Goal: Information Seeking & Learning: Learn about a topic

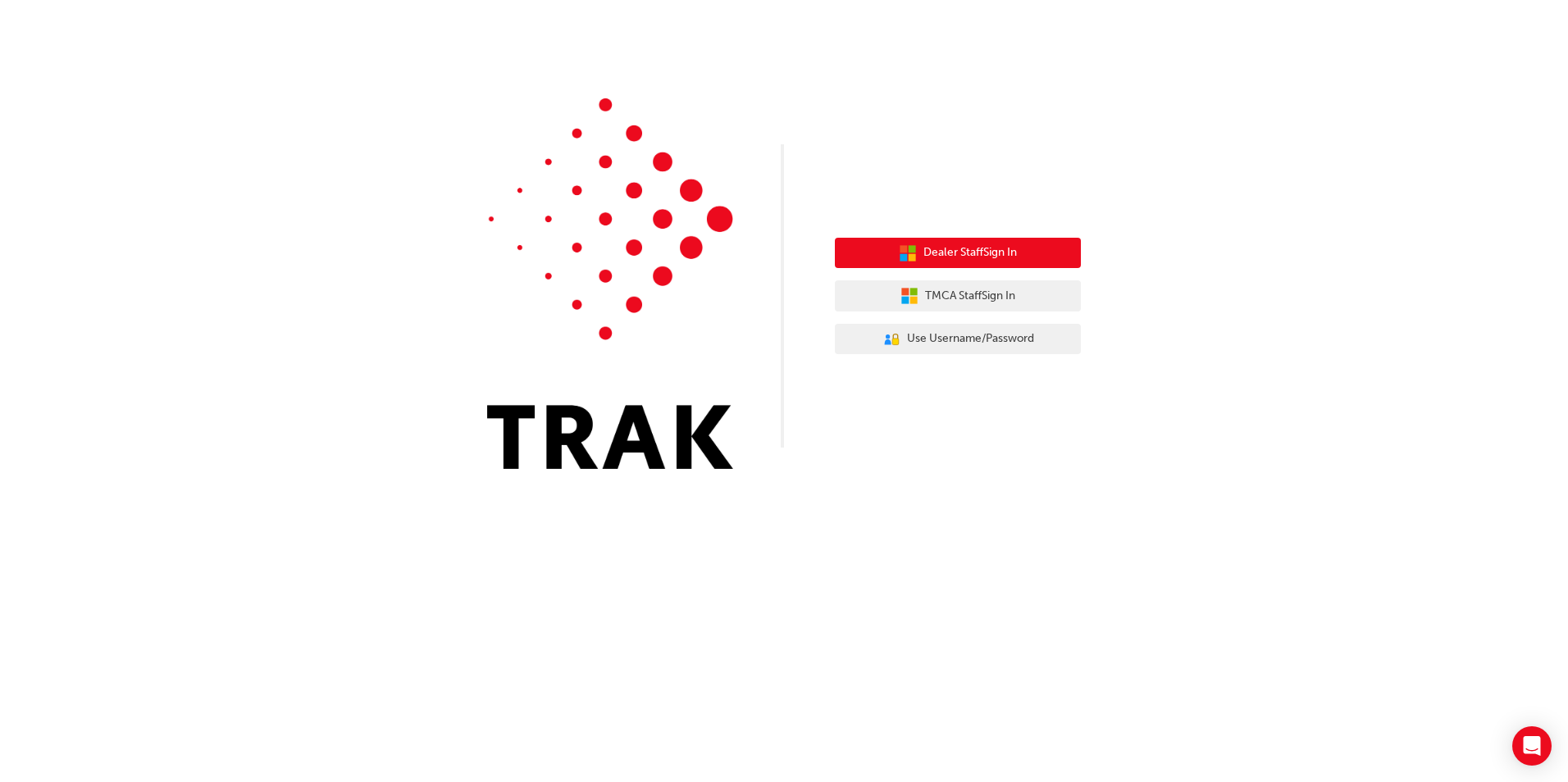
click at [983, 255] on span "Dealer Staff Sign In" at bounding box center [970, 253] width 94 height 19
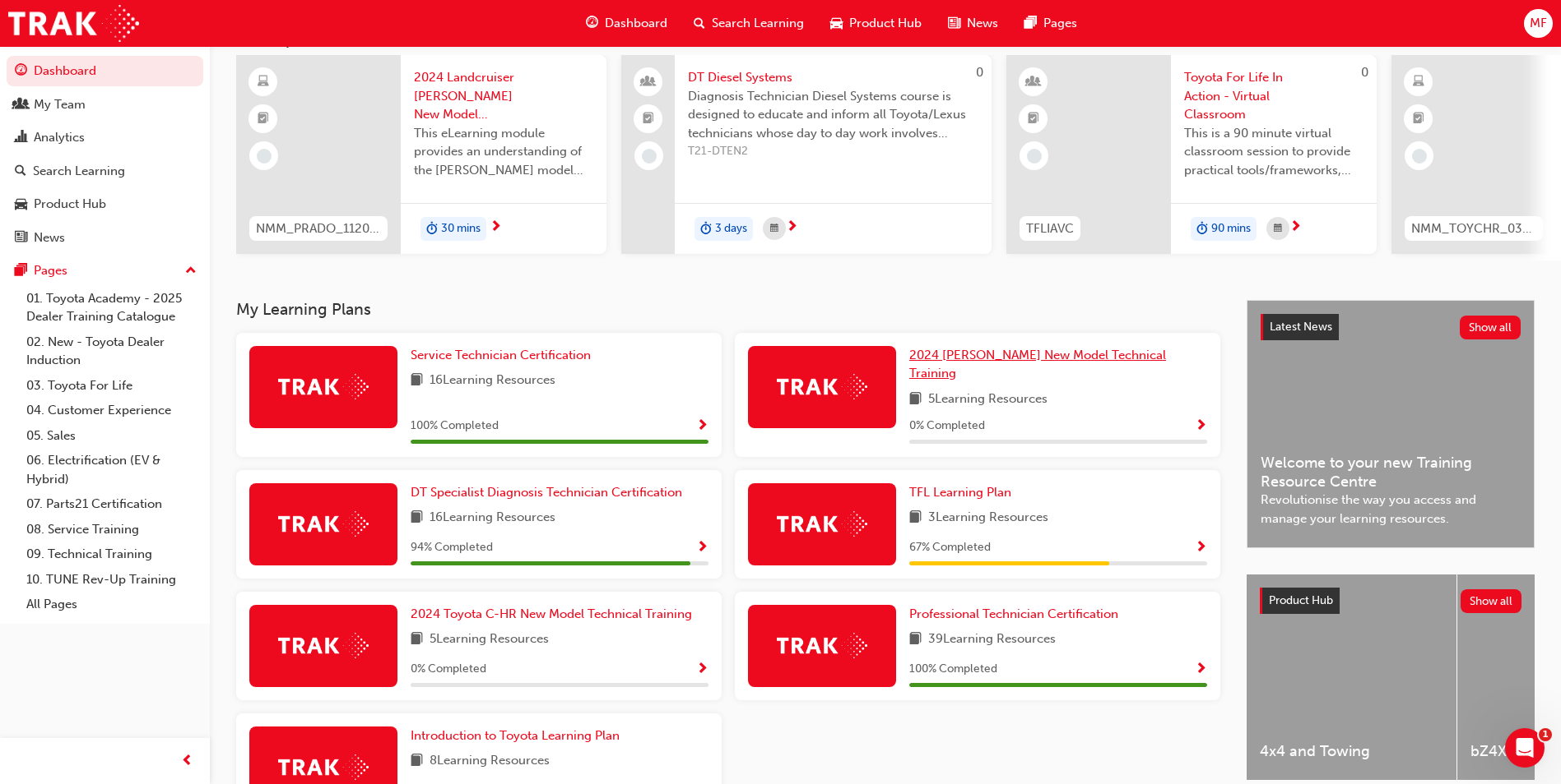
scroll to position [164, 0]
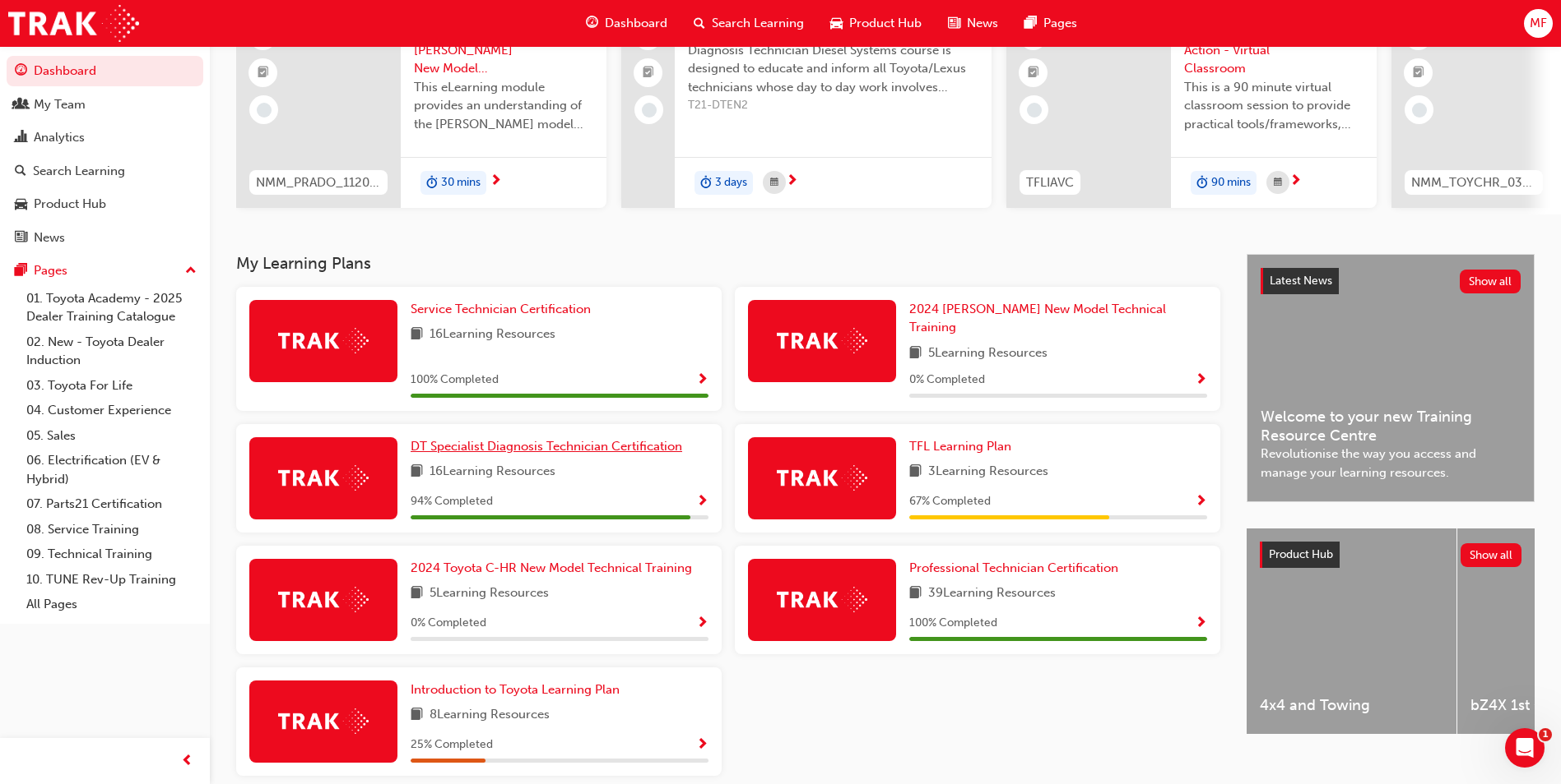
click at [567, 444] on link "DT Specialist Diagnosis Technician Certification" at bounding box center [550, 446] width 278 height 19
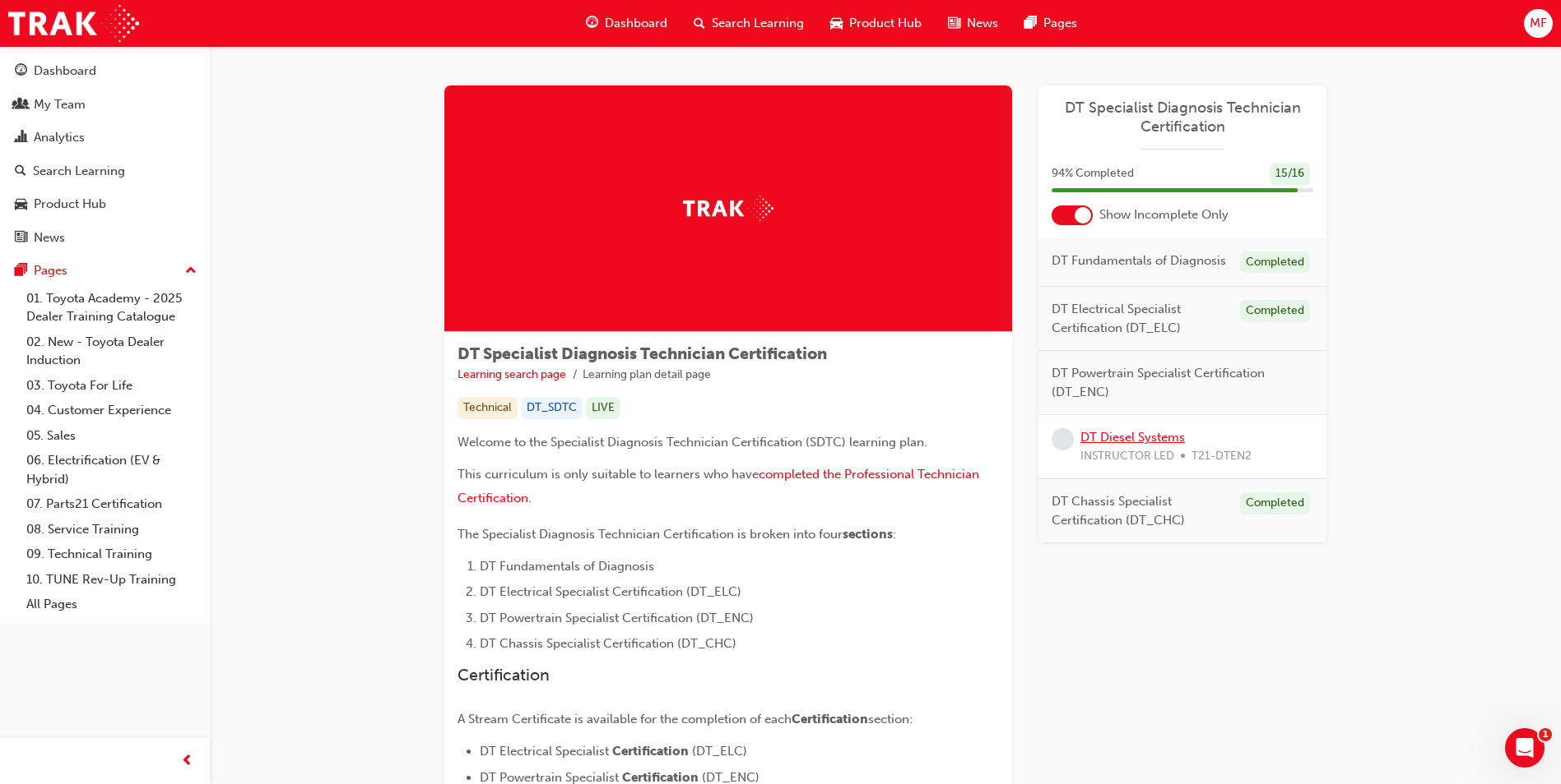
click at [1120, 434] on link "DT Diesel Systems" at bounding box center [1132, 437] width 104 height 15
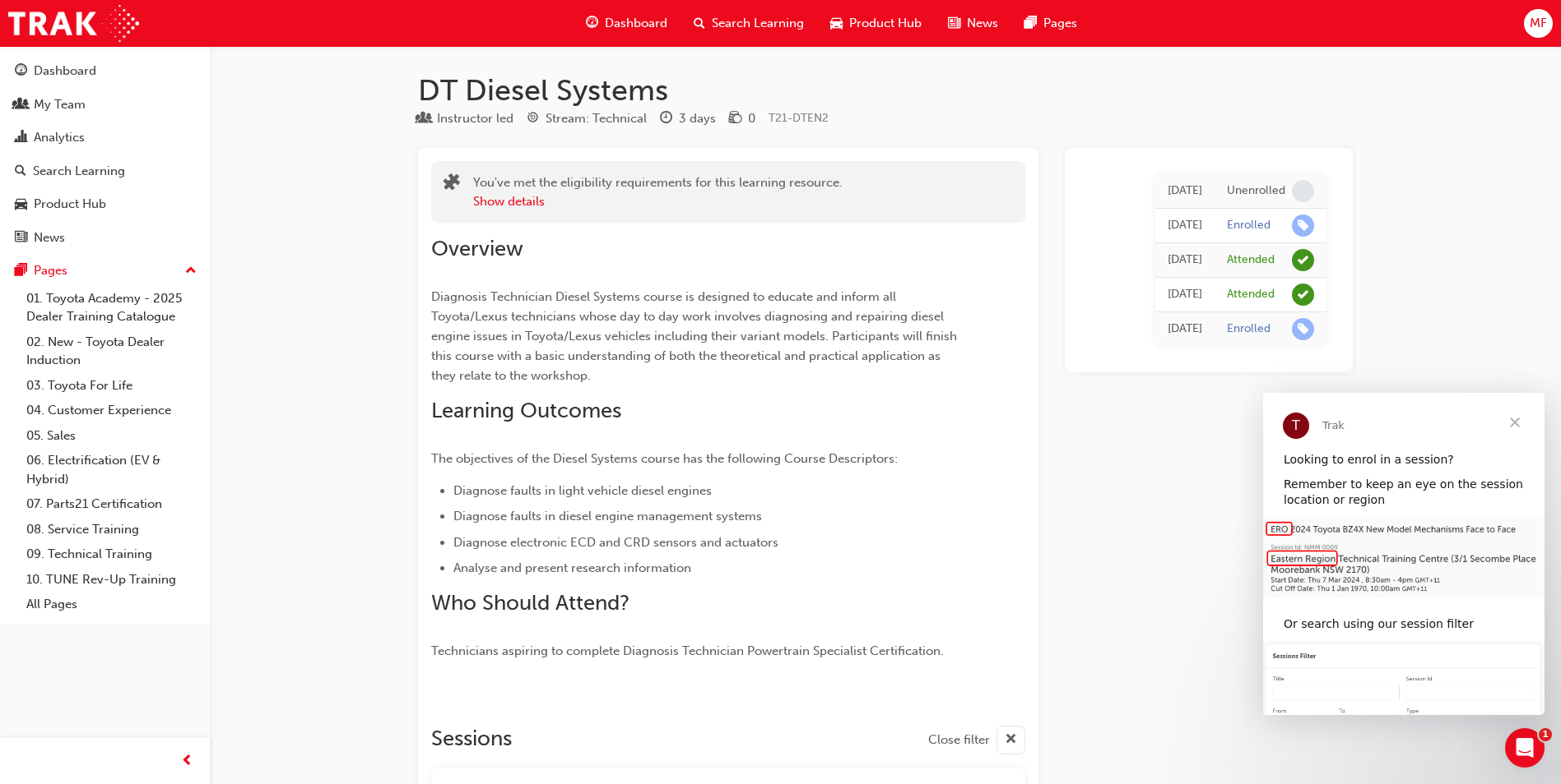
click at [1504, 420] on span "Close" at bounding box center [1514, 423] width 59 height 59
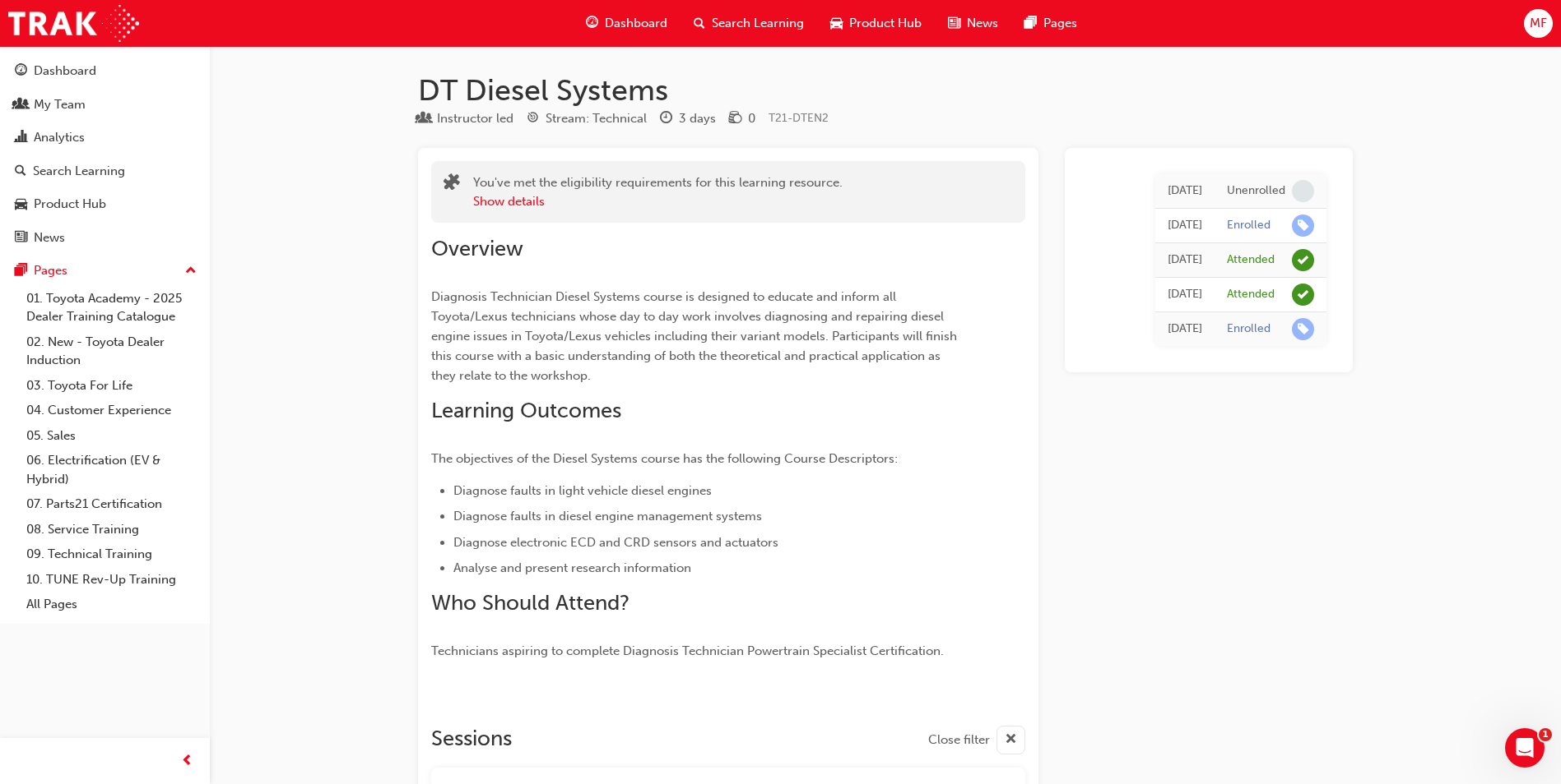
click at [633, 18] on span "Dashboard" at bounding box center [636, 23] width 62 height 19
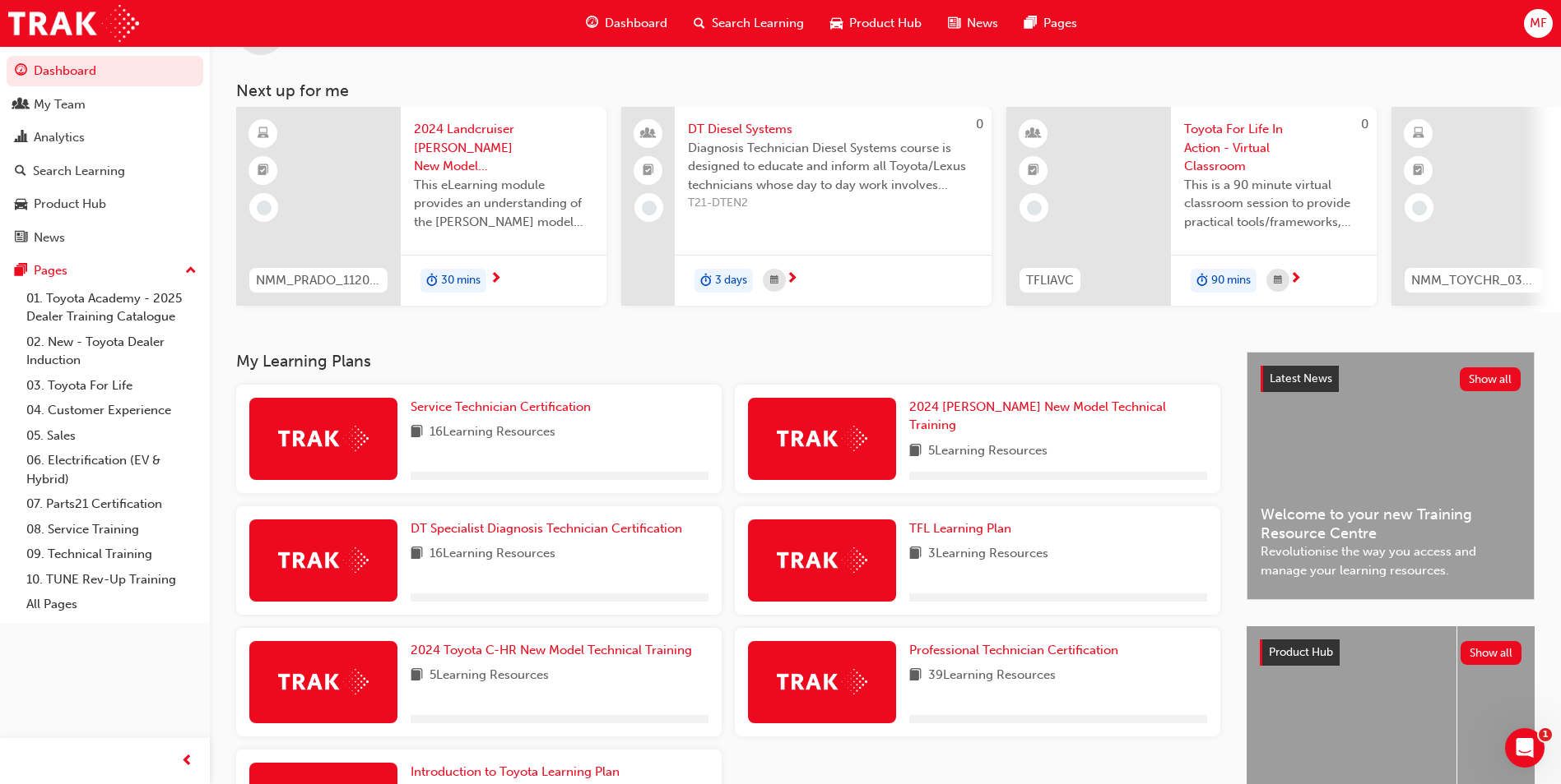
scroll to position [228, 0]
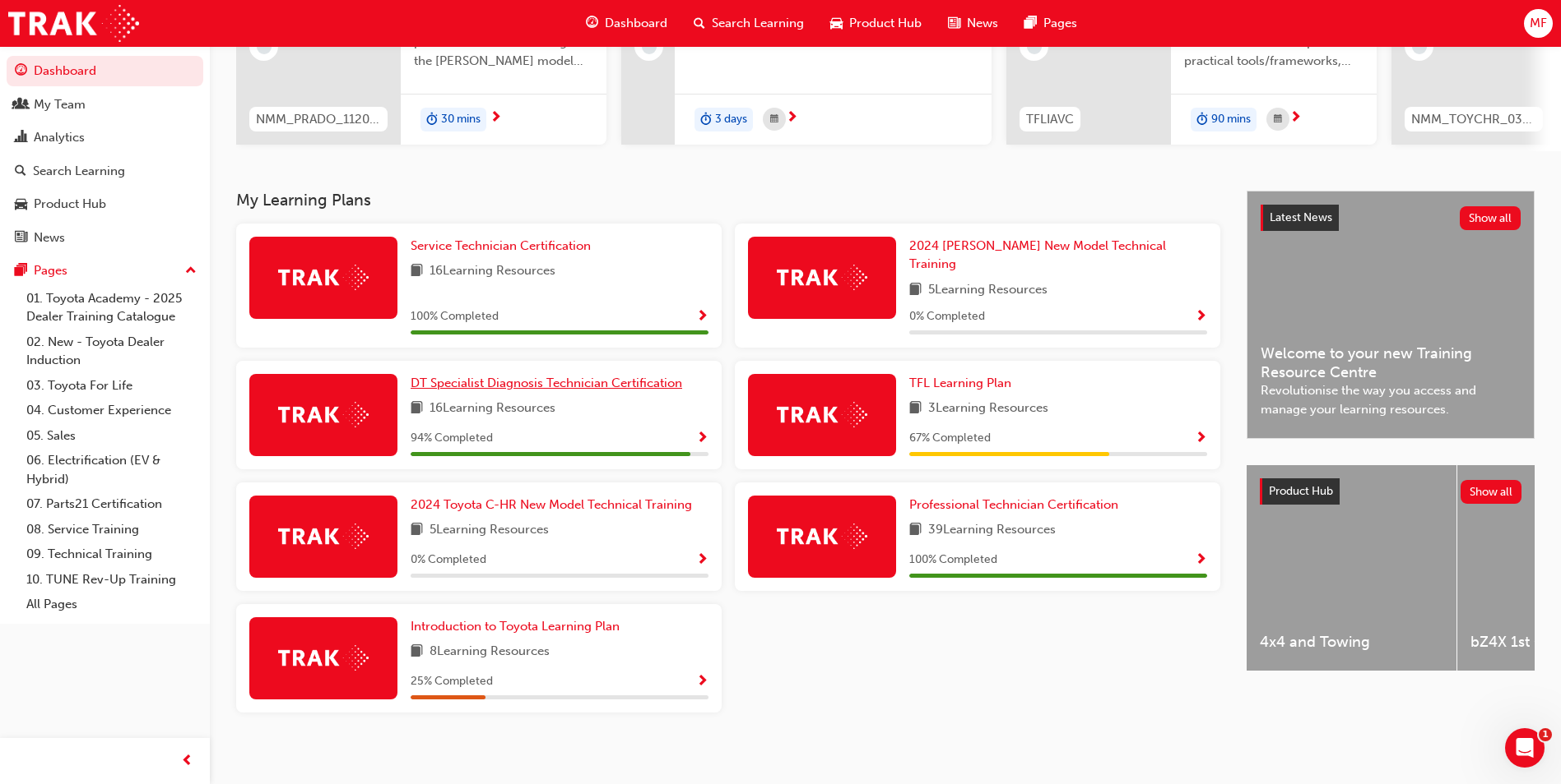
click at [506, 376] on span "DT Specialist Diagnosis Technician Certification" at bounding box center [547, 383] width 271 height 15
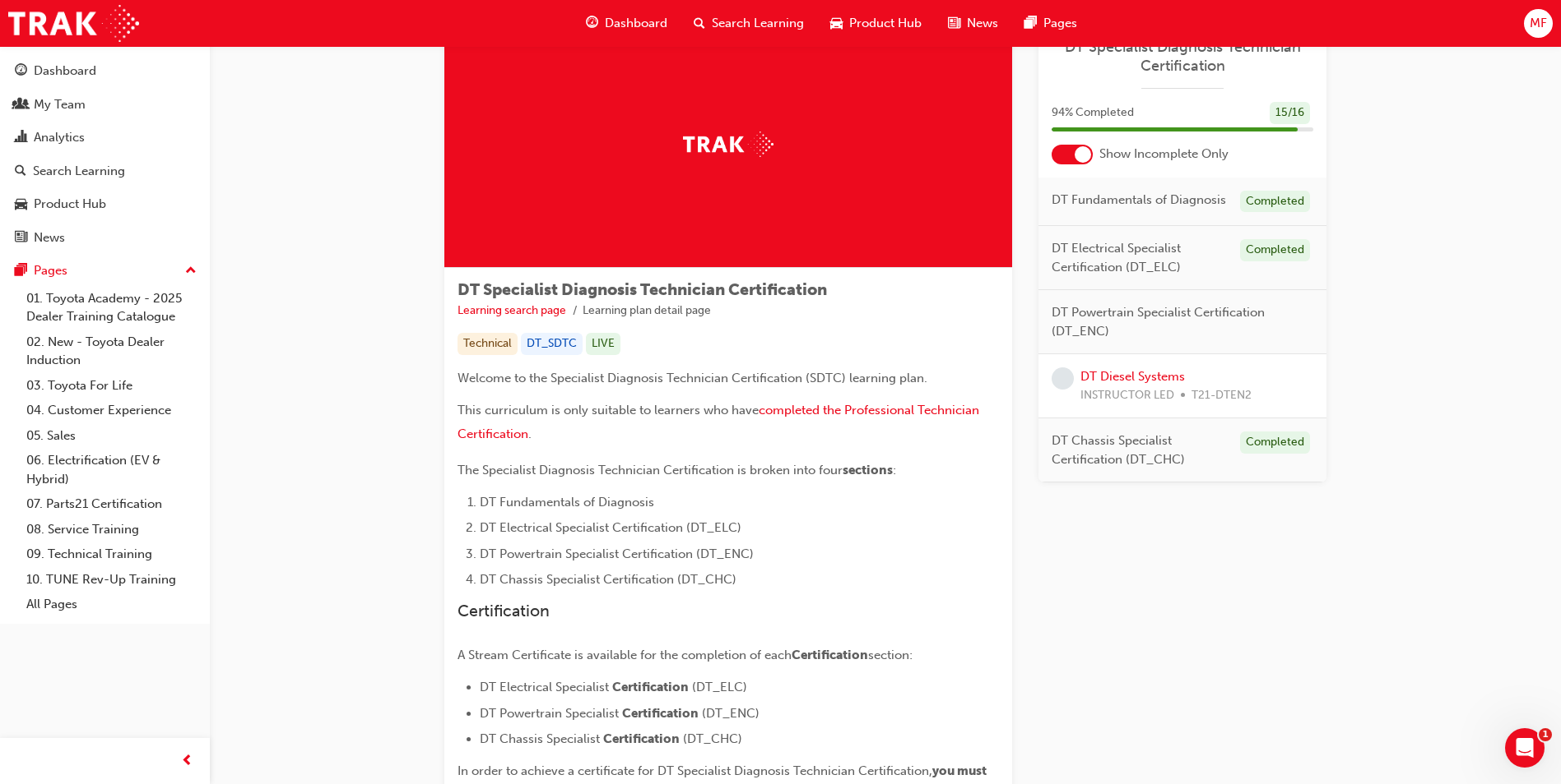
scroll to position [61, 0]
click at [1076, 153] on div at bounding box center [1083, 154] width 17 height 17
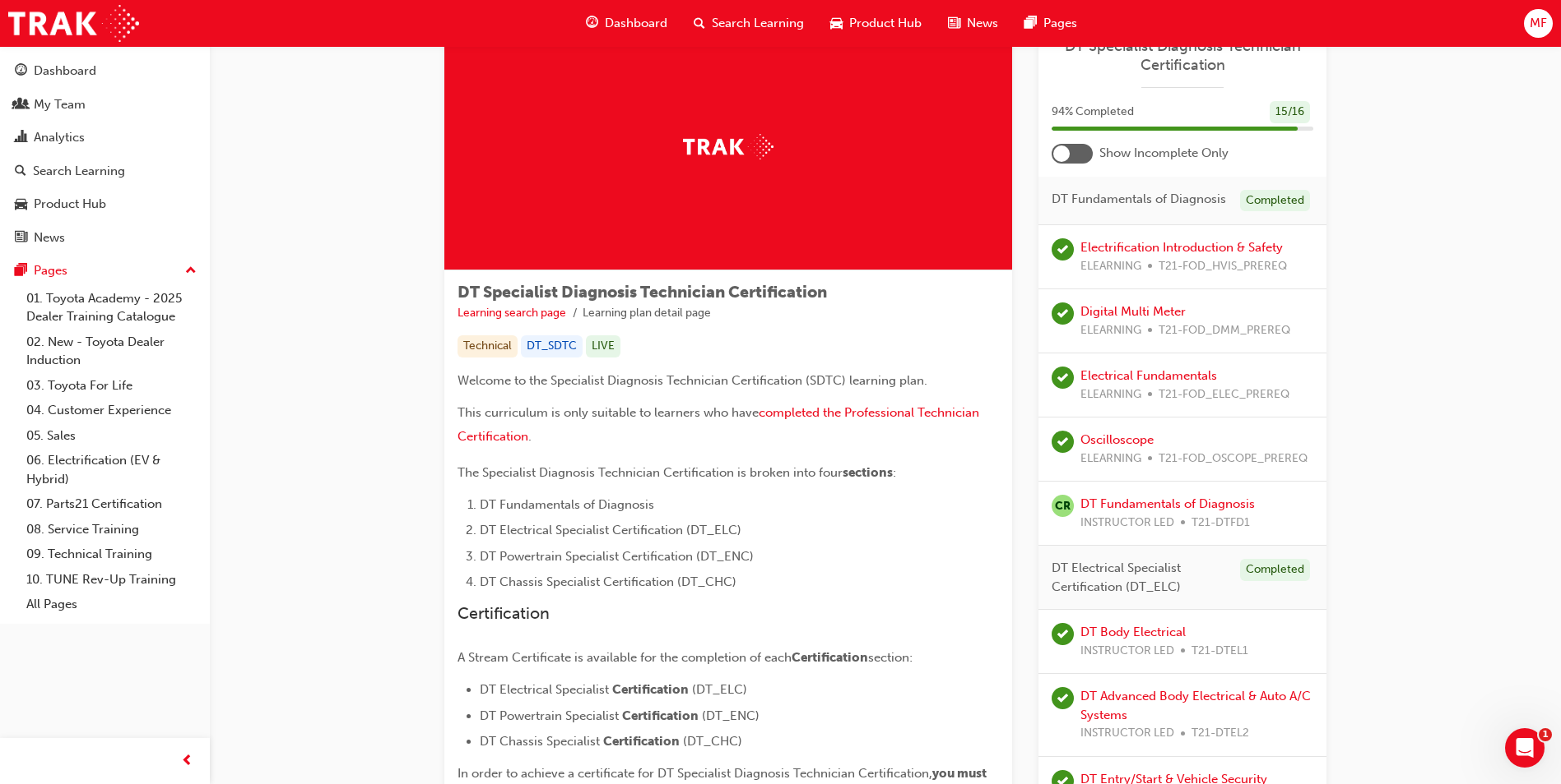
click at [1076, 153] on div at bounding box center [1073, 153] width 42 height 20
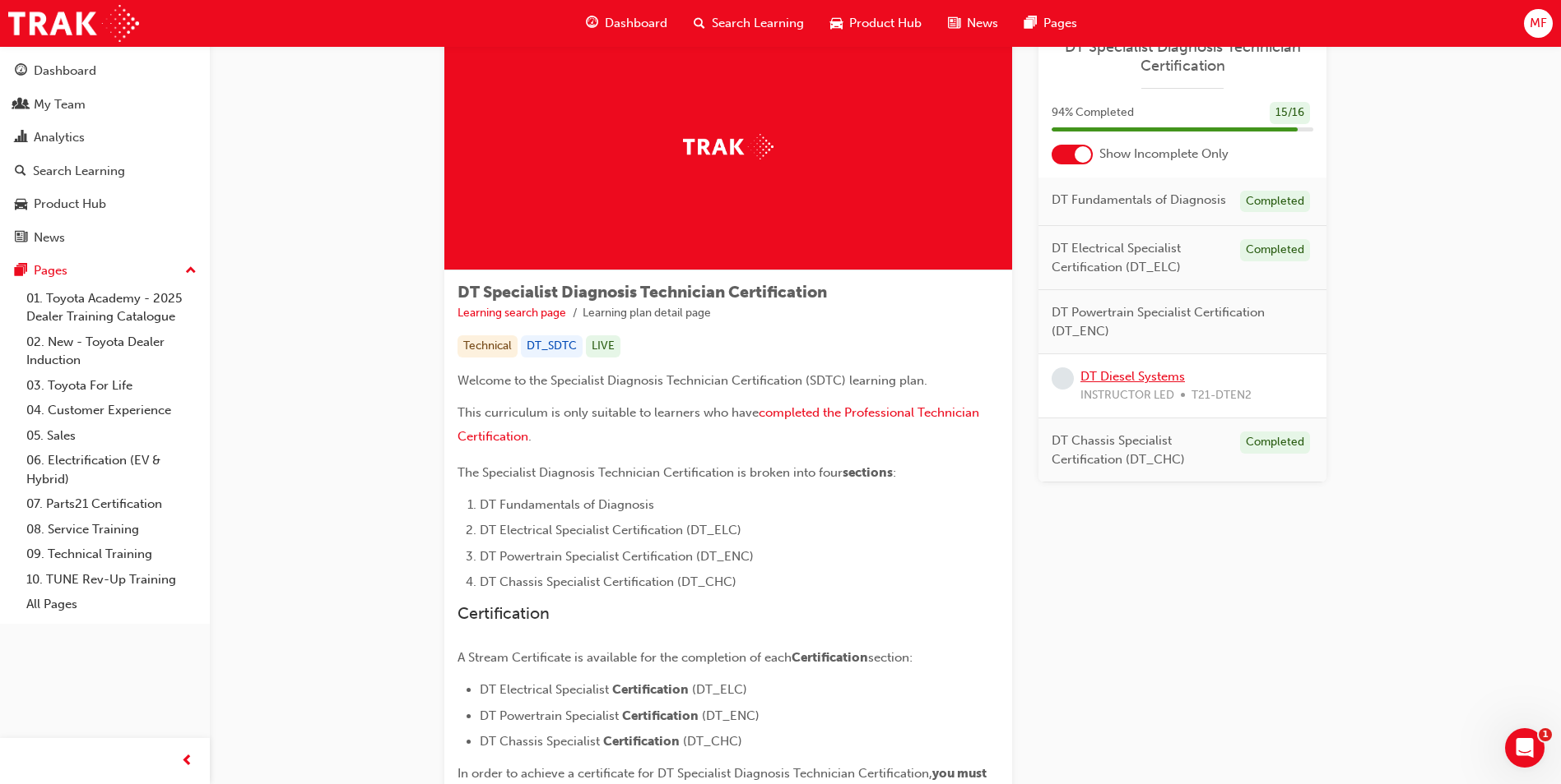
click at [1154, 379] on link "DT Diesel Systems" at bounding box center [1132, 376] width 104 height 15
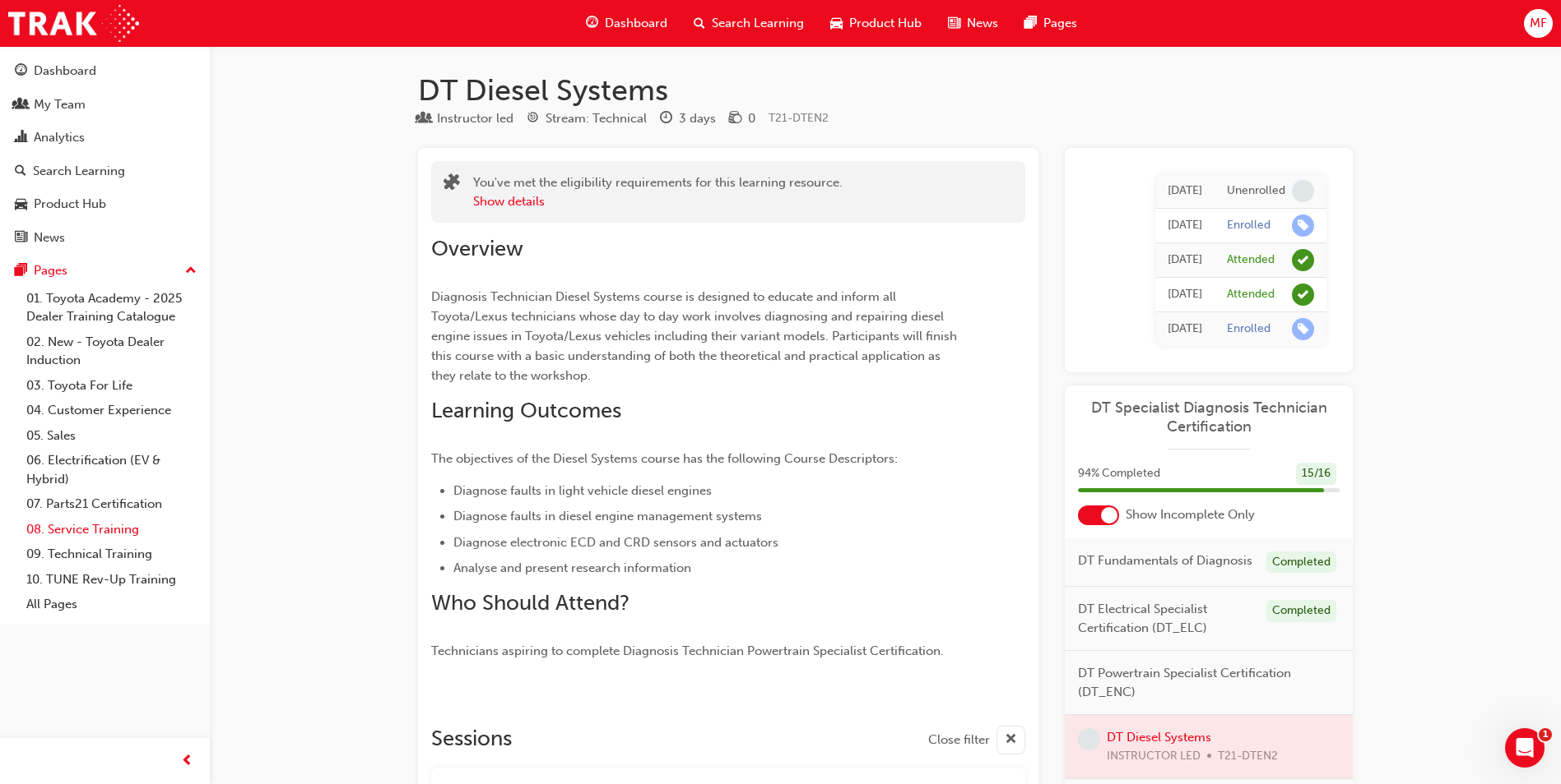
click at [107, 527] on link "08. Service Training" at bounding box center [111, 531] width 183 height 26
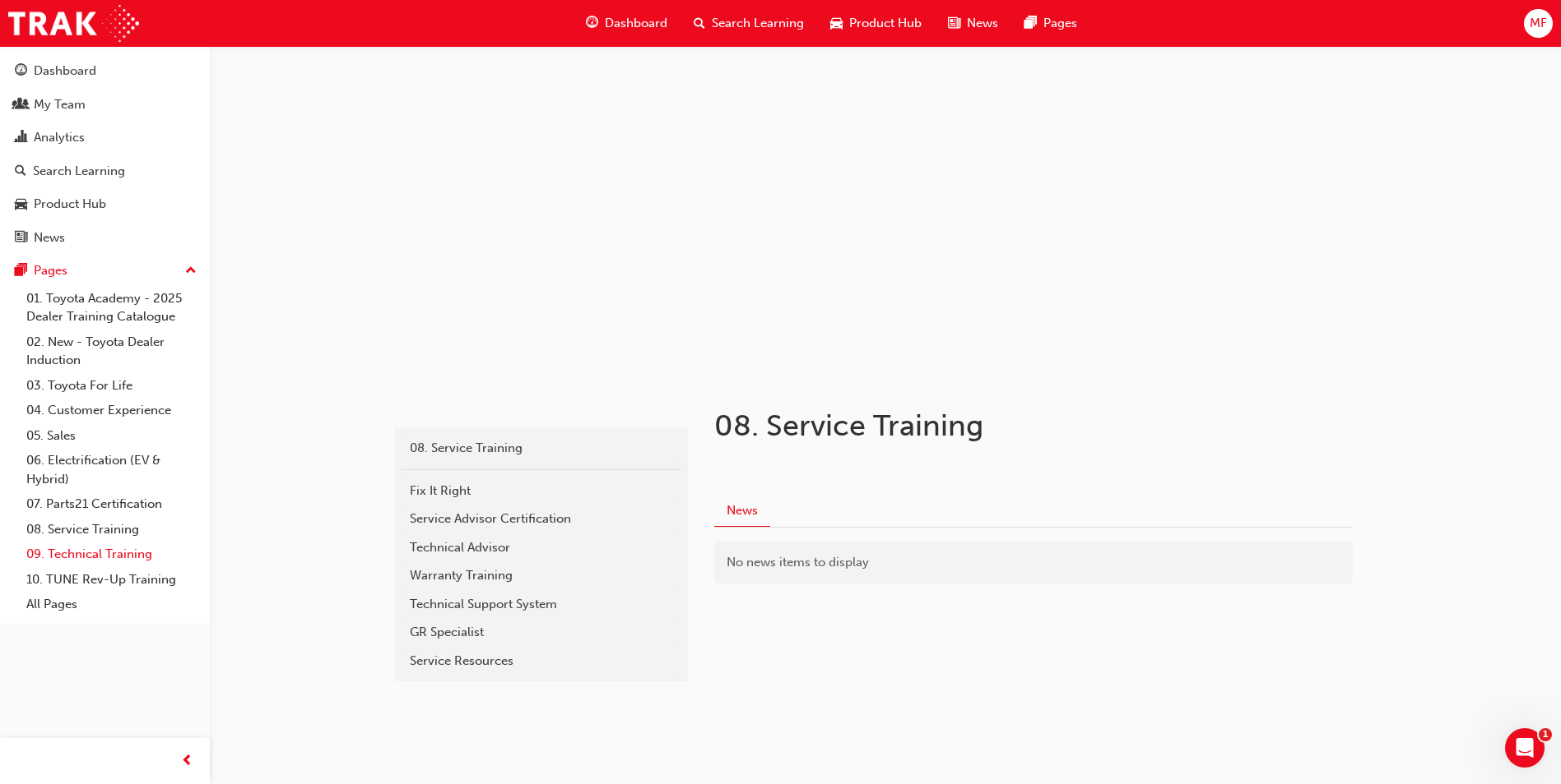
click at [109, 551] on link "09. Technical Training" at bounding box center [111, 554] width 183 height 26
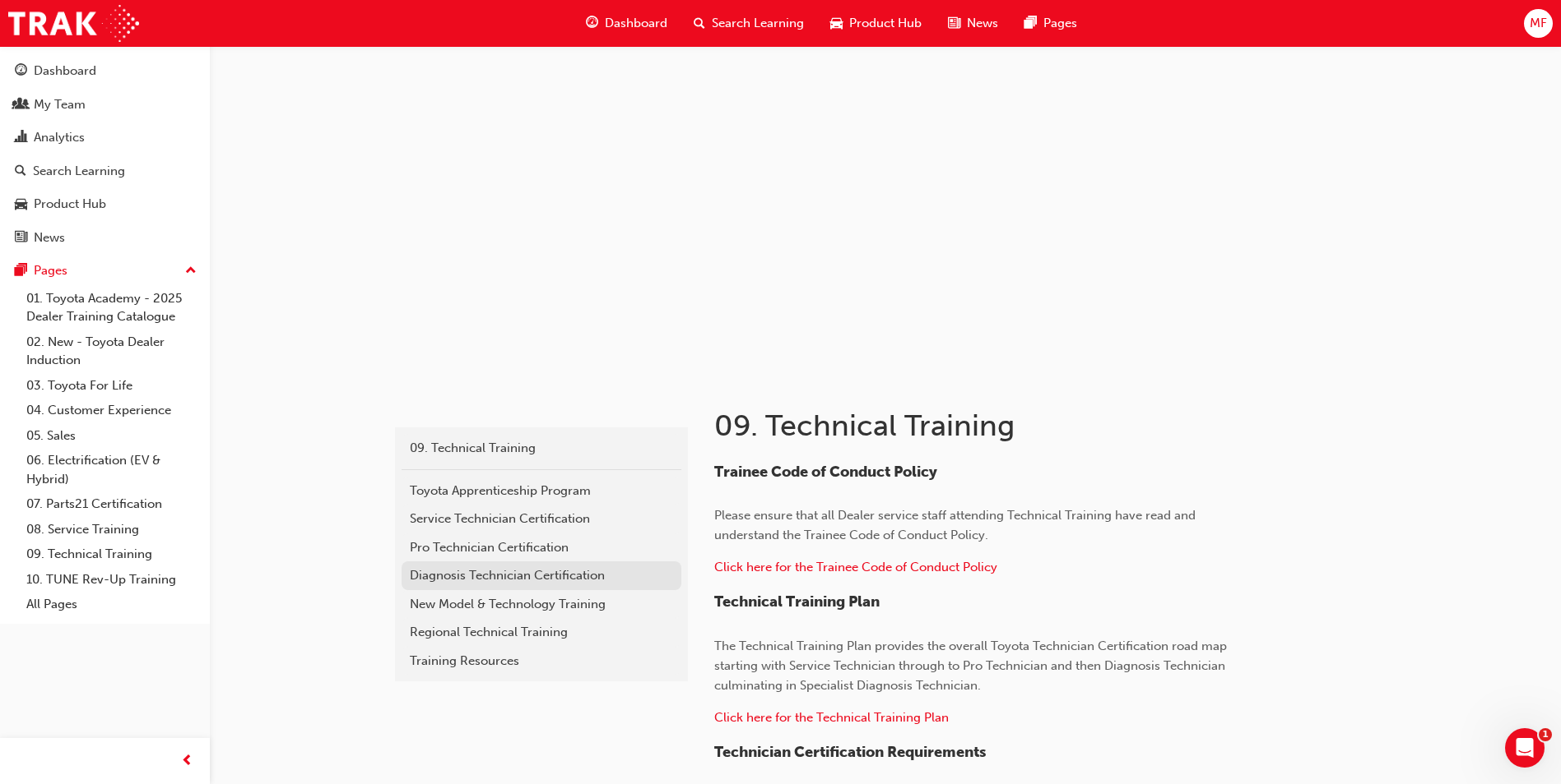
click at [514, 571] on div "Diagnosis Technician Certification" at bounding box center [542, 575] width 263 height 19
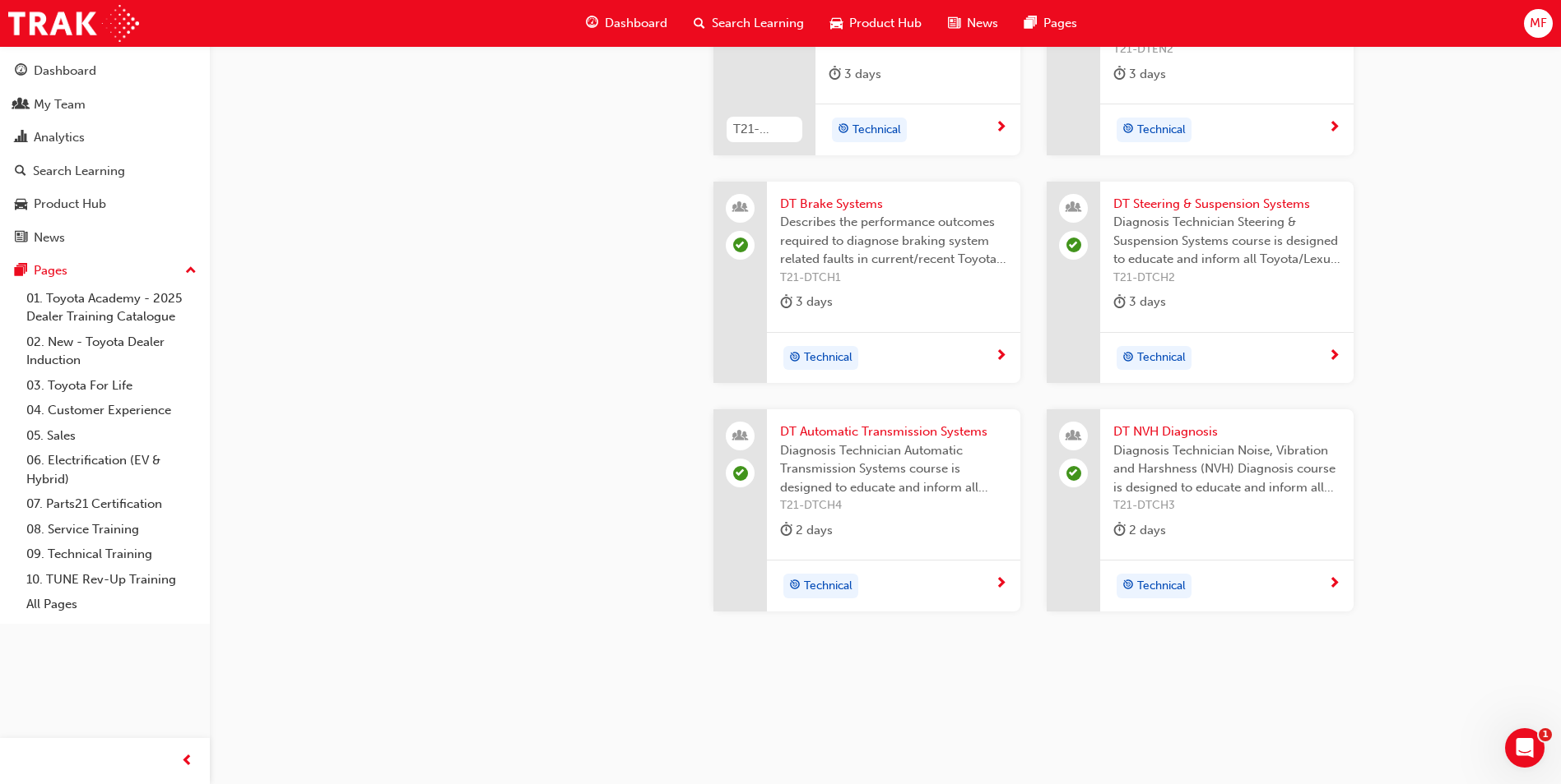
scroll to position [2159, 0]
